Goal: Transaction & Acquisition: Download file/media

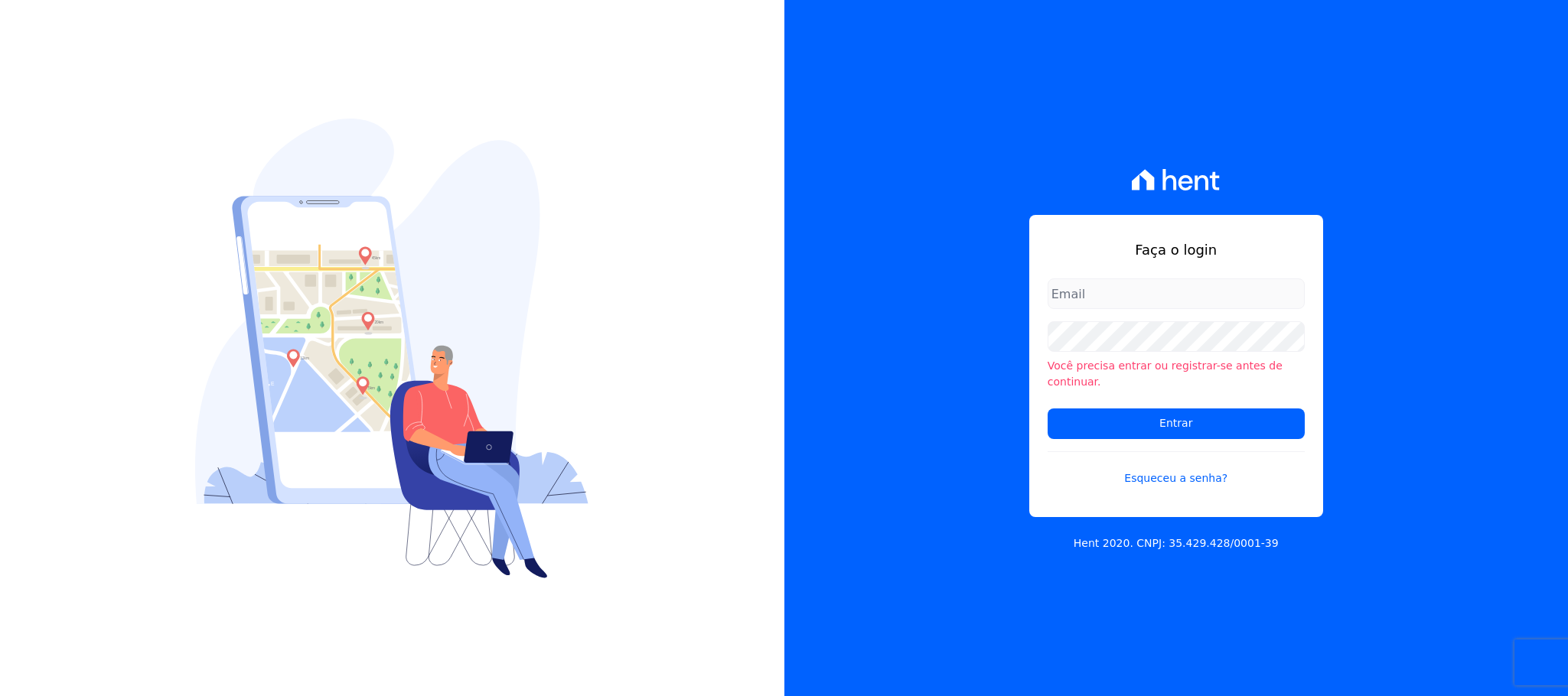
click at [1090, 304] on input "email" at bounding box center [1176, 293] width 257 height 31
type input "[EMAIL_ADDRESS][DOMAIN_NAME]"
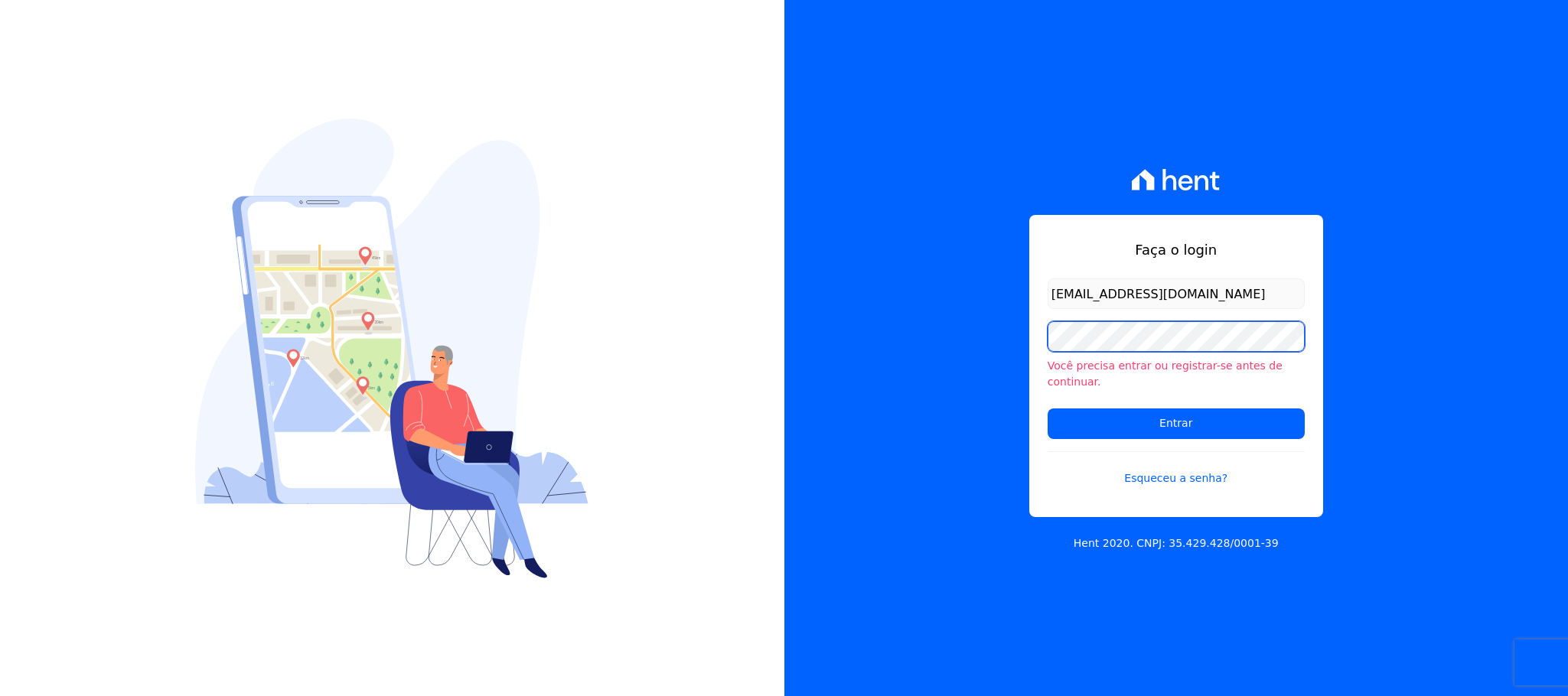
click at [1048, 408] on input "Entrar" at bounding box center [1176, 423] width 257 height 31
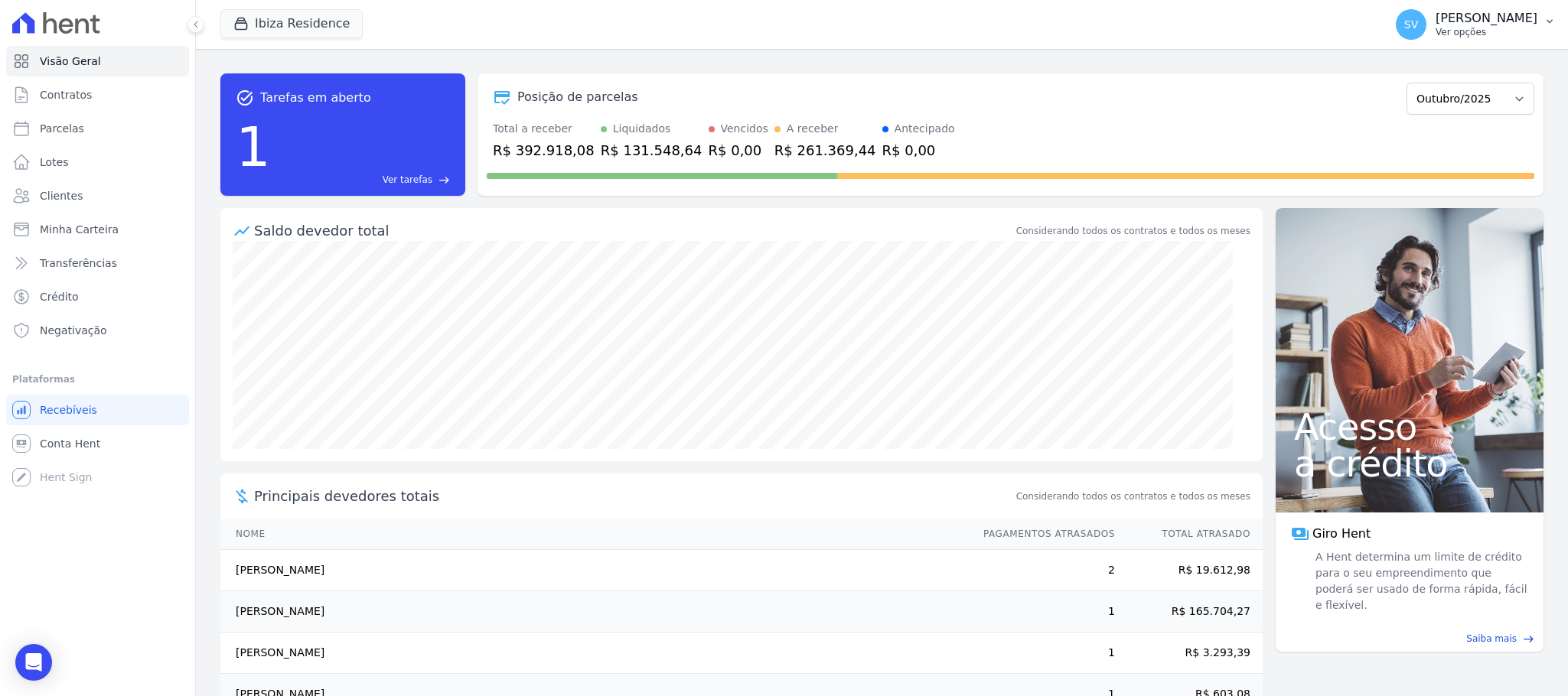
drag, startPoint x: 1428, startPoint y: 15, endPoint x: 1416, endPoint y: 11, distance: 12.6
click at [1436, 15] on p "SHIRLEY VANESSA SOUSA ALVES" at bounding box center [1487, 19] width 102 height 16
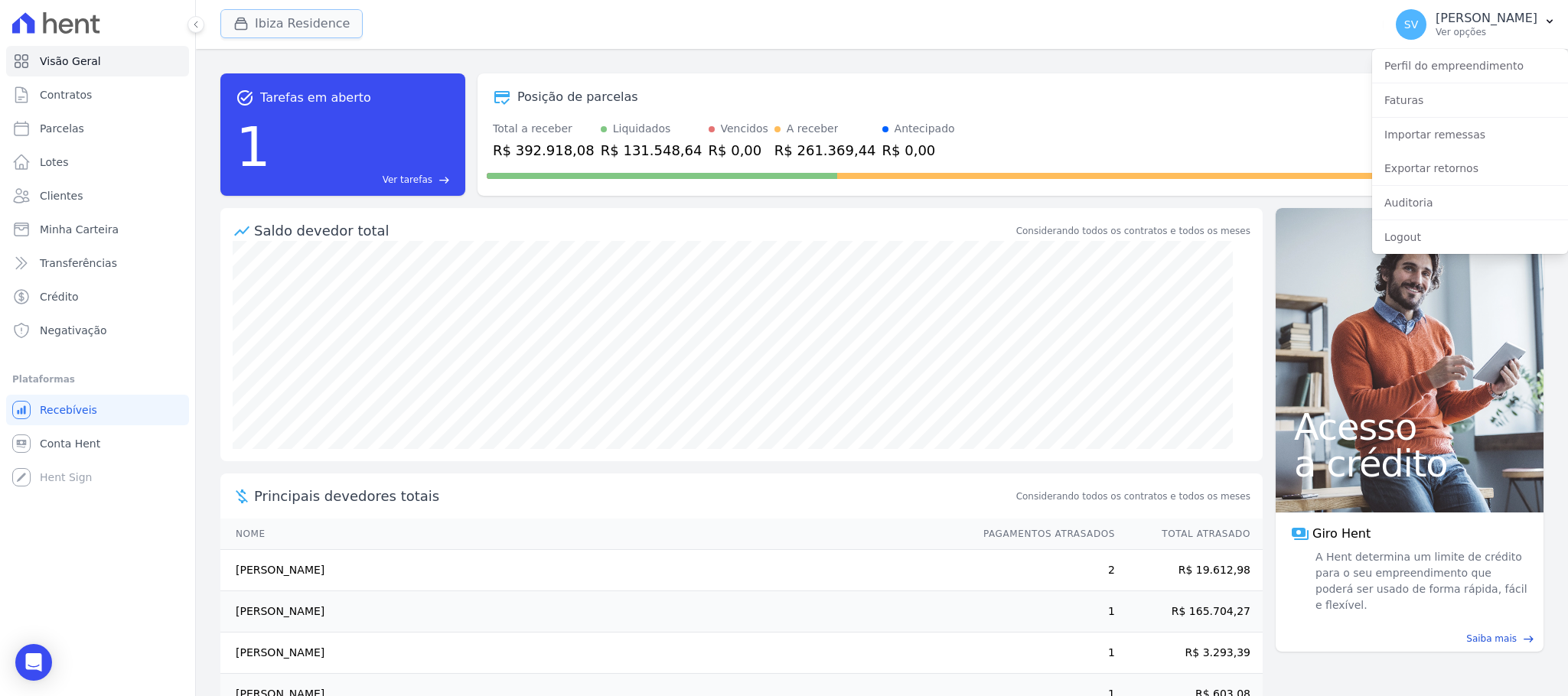
click at [290, 26] on button "Ibiza Residence" at bounding box center [292, 23] width 143 height 29
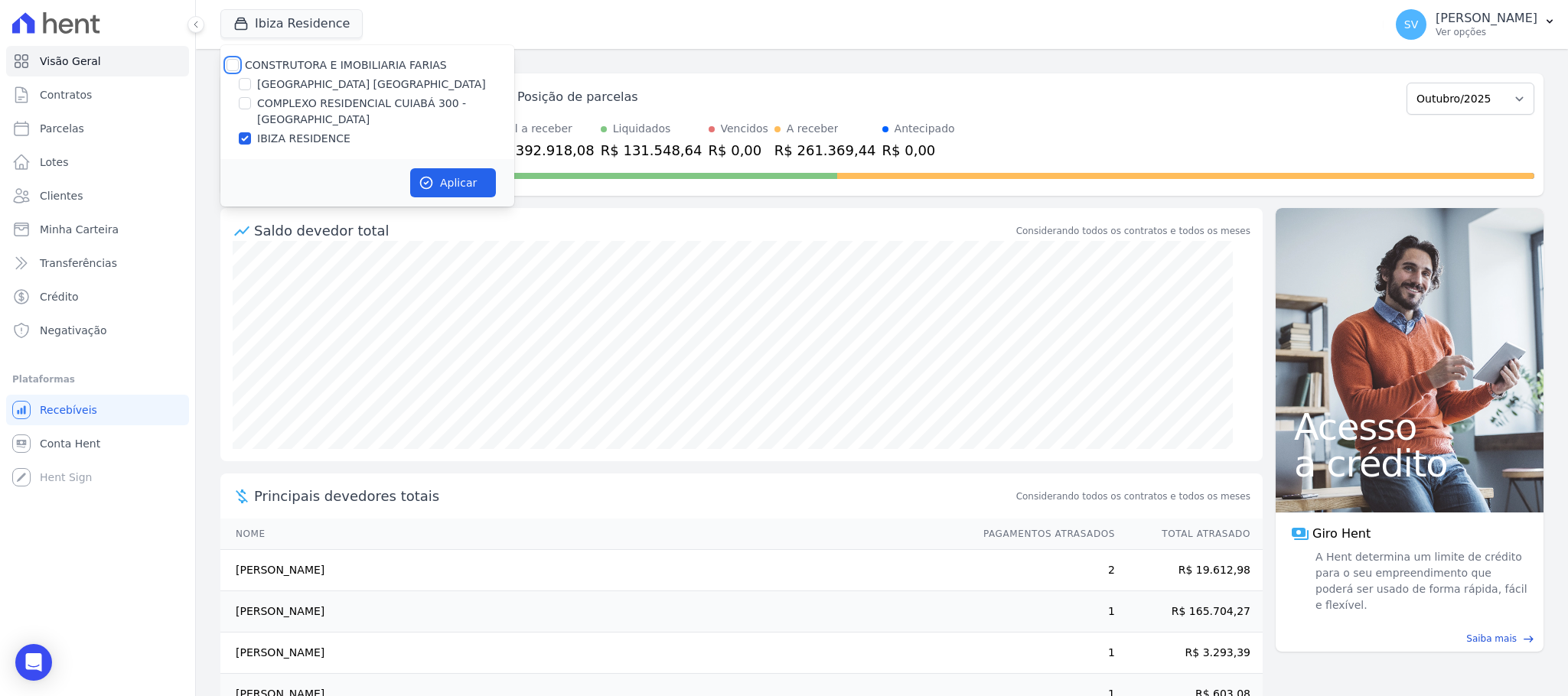
click at [228, 68] on input "CONSTRUTORA E IMOBILIARIA FARIAS" at bounding box center [232, 65] width 12 height 12
checkbox input "true"
drag, startPoint x: 436, startPoint y: 186, endPoint x: 1020, endPoint y: 239, distance: 586.4
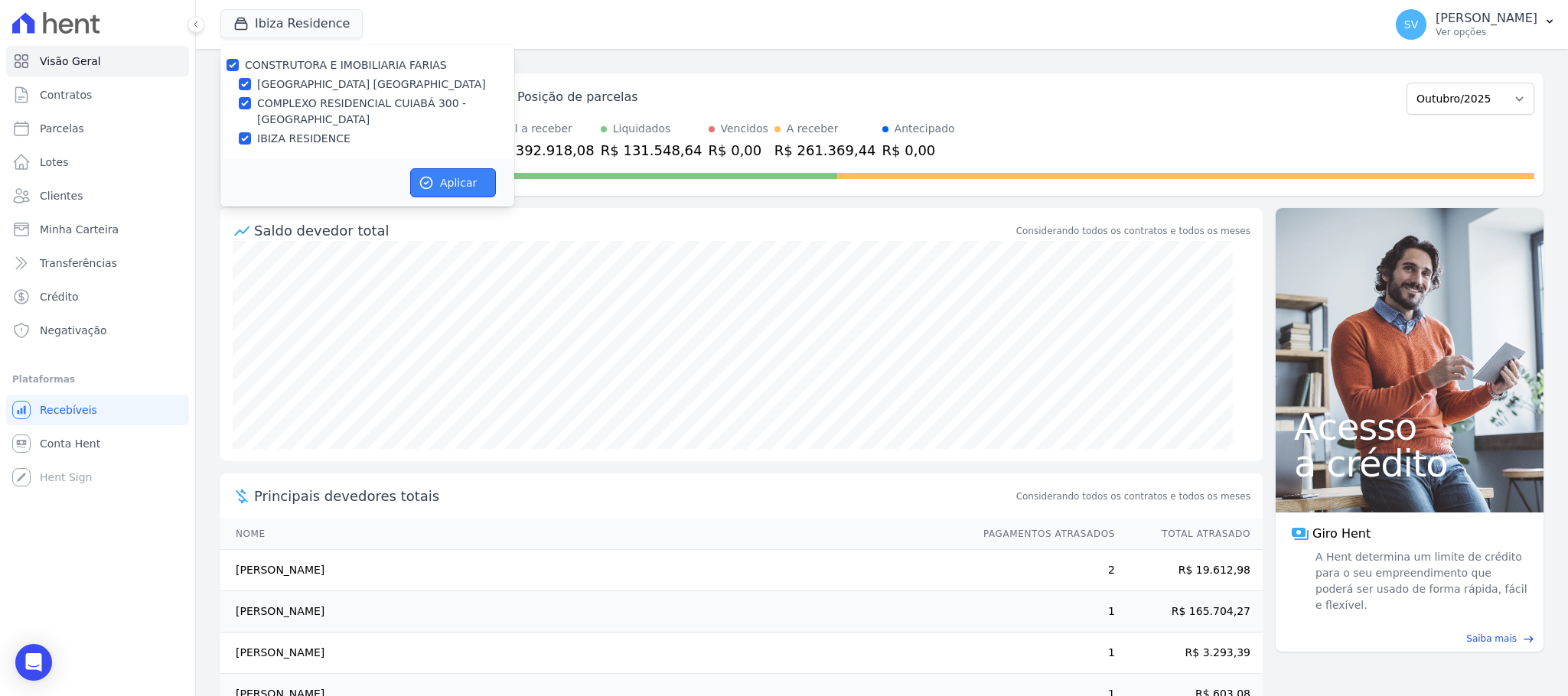
click at [436, 184] on button "Aplicar" at bounding box center [453, 182] width 86 height 29
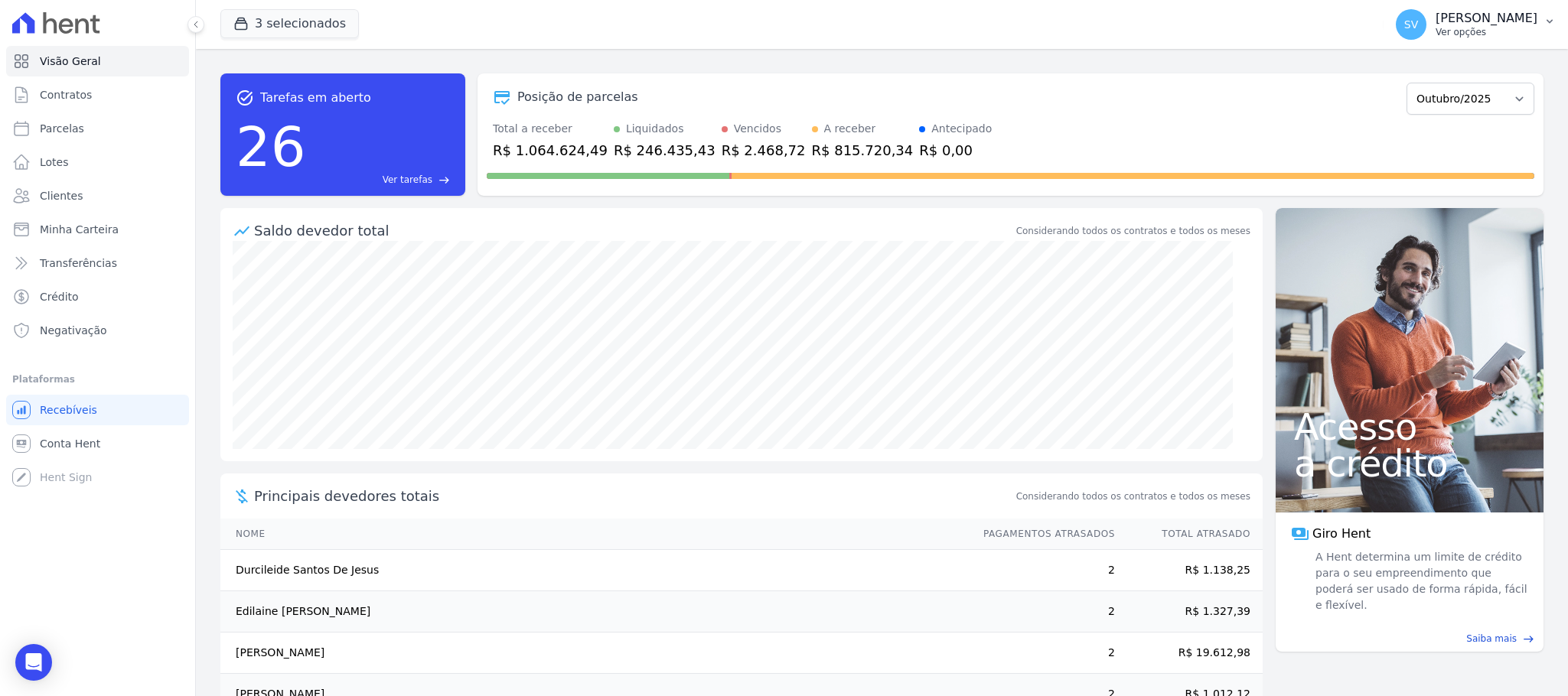
click at [1436, 25] on p "SHIRLEY VANESSA SOUSA ALVES" at bounding box center [1487, 19] width 102 height 16
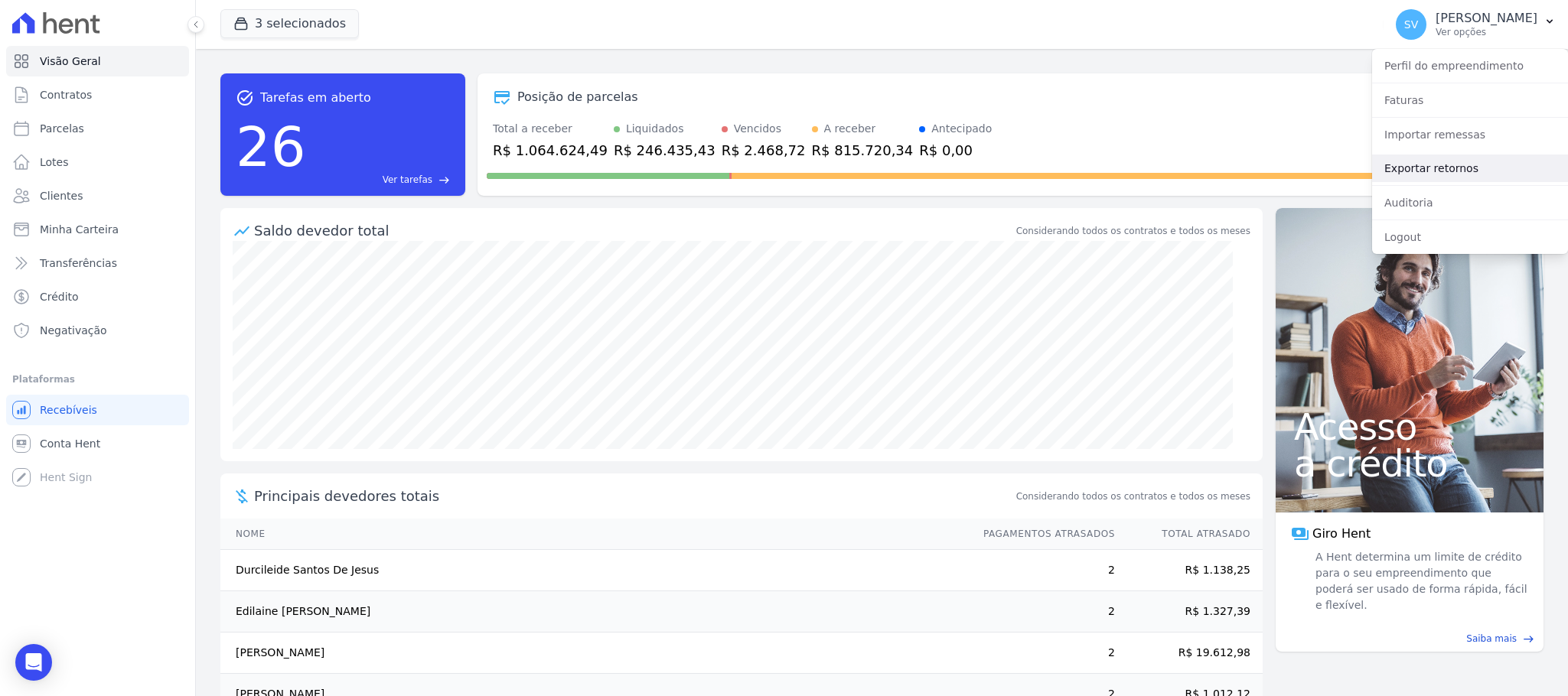
click at [1436, 158] on link "Exportar retornos" at bounding box center [1470, 168] width 196 height 28
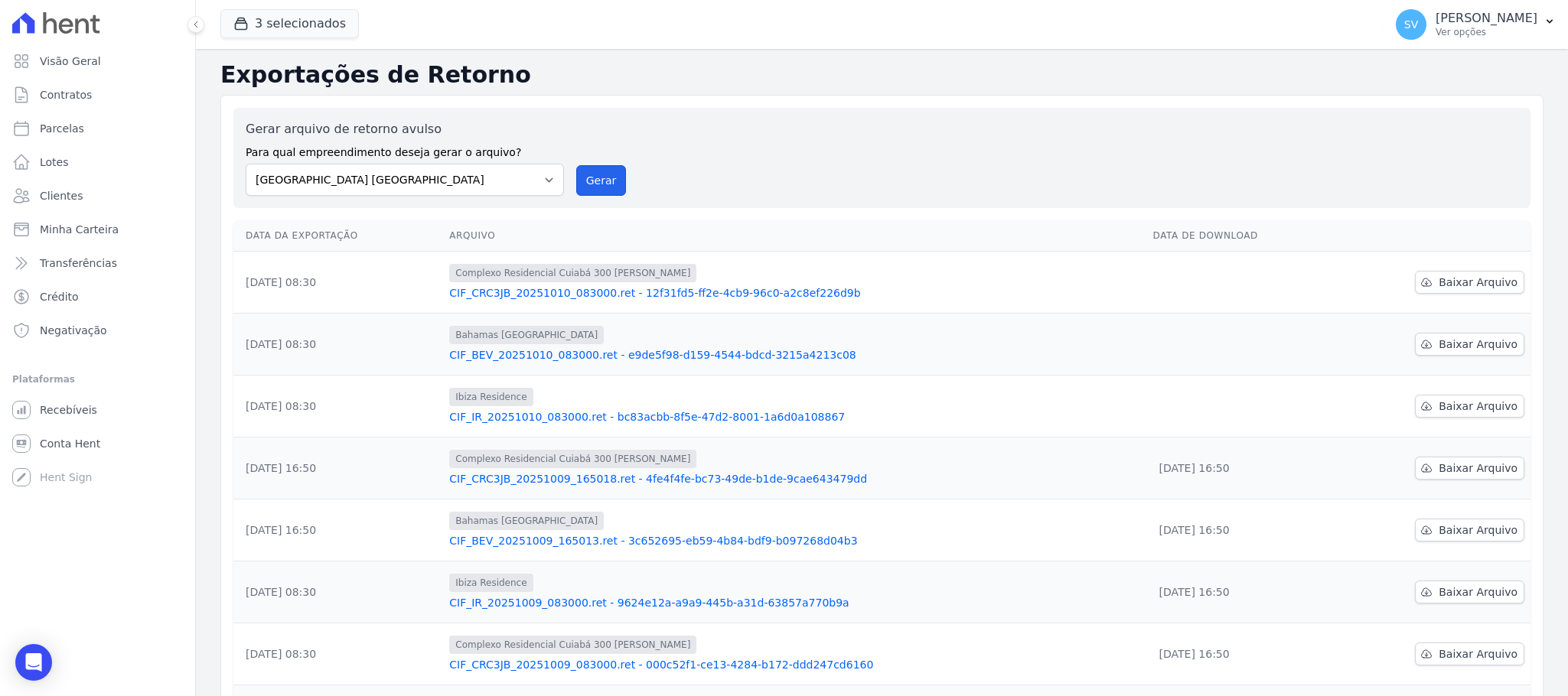
drag, startPoint x: 595, startPoint y: 189, endPoint x: 847, endPoint y: 175, distance: 252.4
click at [599, 188] on button "Gerar" at bounding box center [602, 180] width 51 height 31
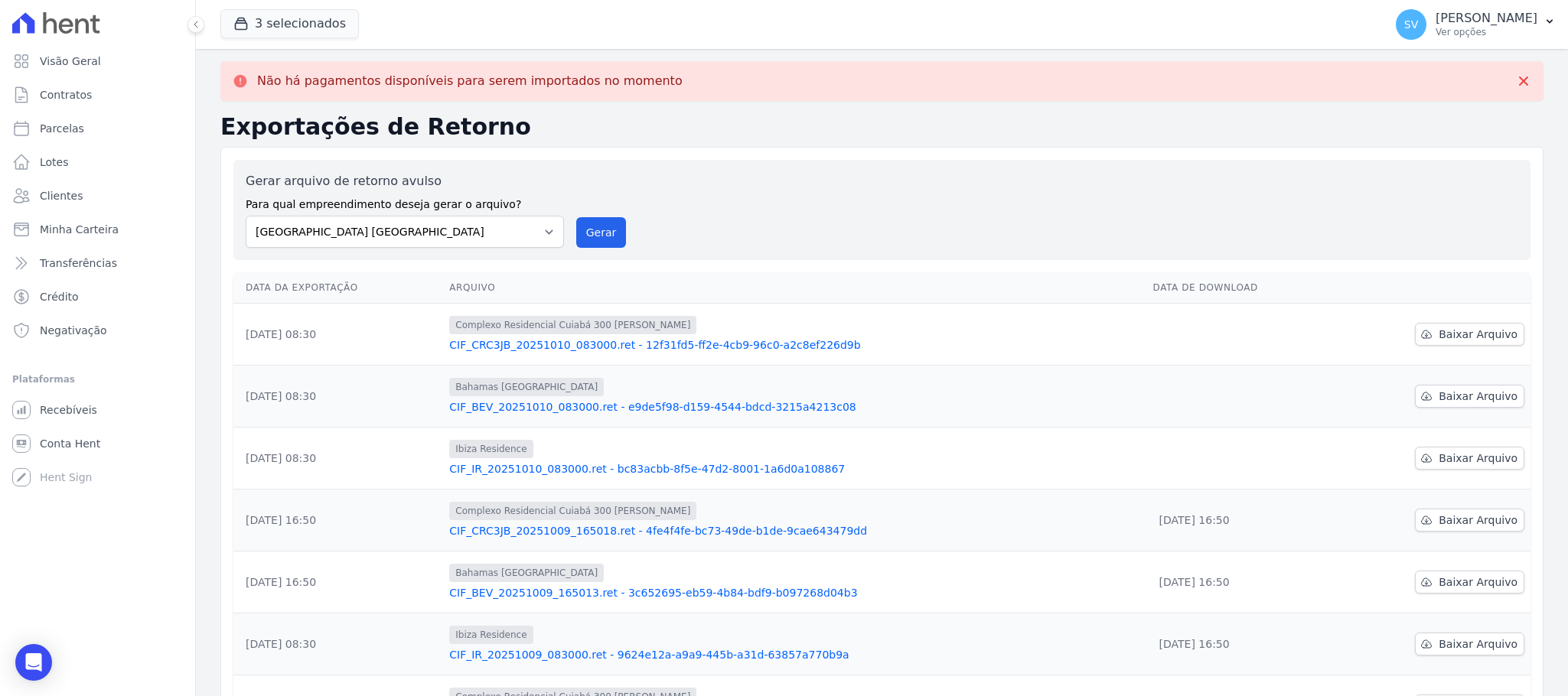
click at [551, 205] on label "Para qual empreendimento deseja gerar o arquivo?" at bounding box center [404, 202] width 318 height 22
click at [541, 225] on select "BAHAMAS EAST VILLAGE COMPLEXO RESIDENCIAL CUIABÁ 300 - JOÃO DE BARRO IBIZA RESI…" at bounding box center [404, 231] width 318 height 32
select select "a999329b-d322-46c5-b2df-9163b092fb9b"
click at [245, 216] on select "BAHAMAS EAST VILLAGE COMPLEXO RESIDENCIAL CUIABÁ 300 - JOÃO DE BARRO IBIZA RESI…" at bounding box center [404, 231] width 318 height 32
click at [612, 228] on button "Gerar" at bounding box center [602, 232] width 51 height 31
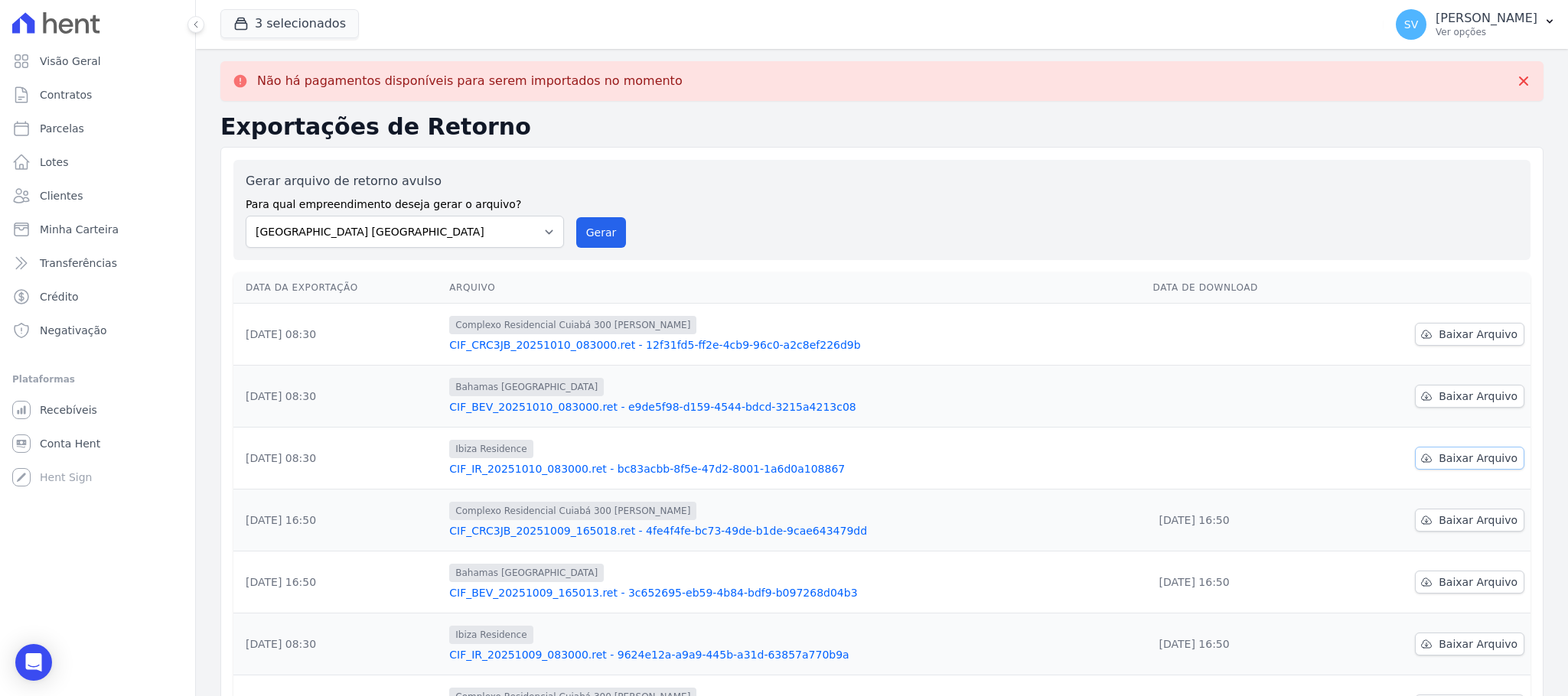
click at [1438, 454] on span "Baixar Arquivo" at bounding box center [1477, 458] width 79 height 16
click at [1438, 400] on span "Baixar Arquivo" at bounding box center [1477, 396] width 79 height 16
click at [1438, 336] on span "Baixar Arquivo" at bounding box center [1477, 334] width 79 height 16
